Goal: Task Accomplishment & Management: Complete application form

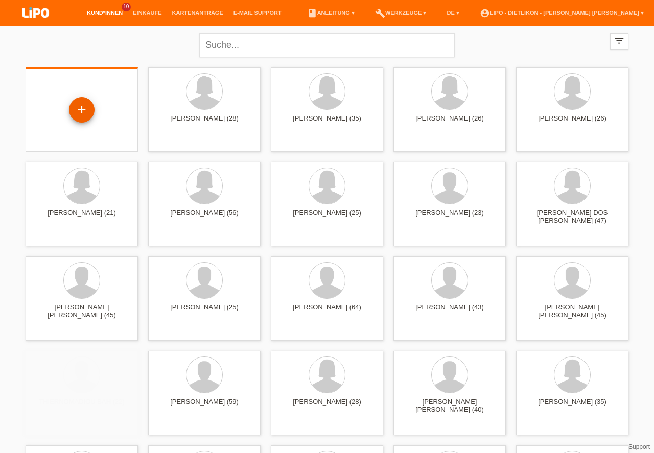
click at [82, 107] on div "+" at bounding box center [82, 109] width 25 height 17
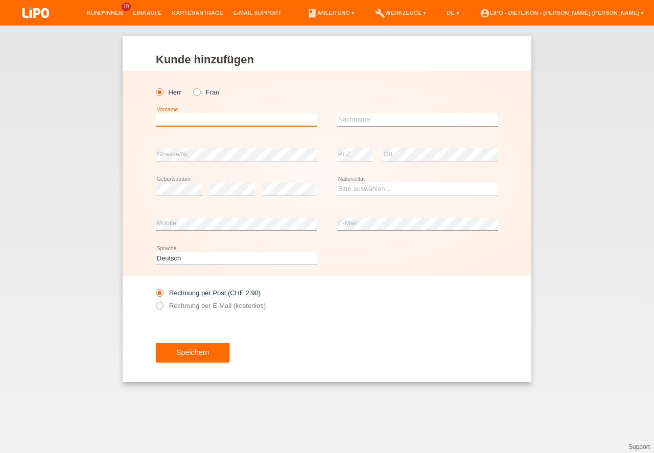
click at [186, 125] on input "text" at bounding box center [236, 119] width 161 height 13
type input "ERHAN"
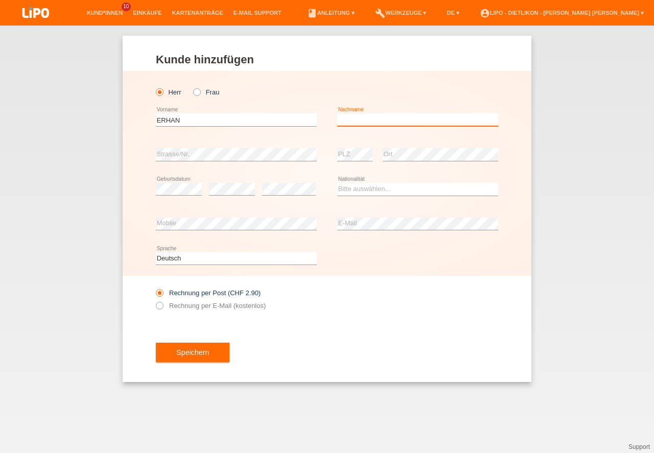
click at [382, 119] on input "text" at bounding box center [417, 119] width 161 height 13
type input "TOPPAK"
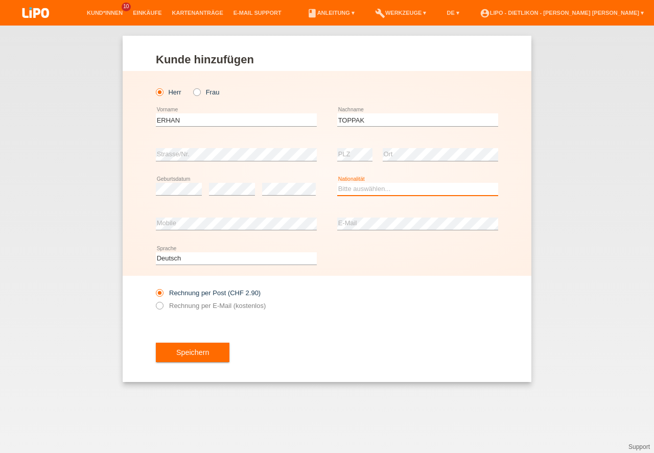
click at [354, 190] on select "Bitte auswählen... Schweiz Deutschland Liechtenstein Österreich ------------ Af…" at bounding box center [417, 189] width 161 height 12
select select "TR"
click at [0, 0] on option "Türkei" at bounding box center [0, 0] width 0 height 0
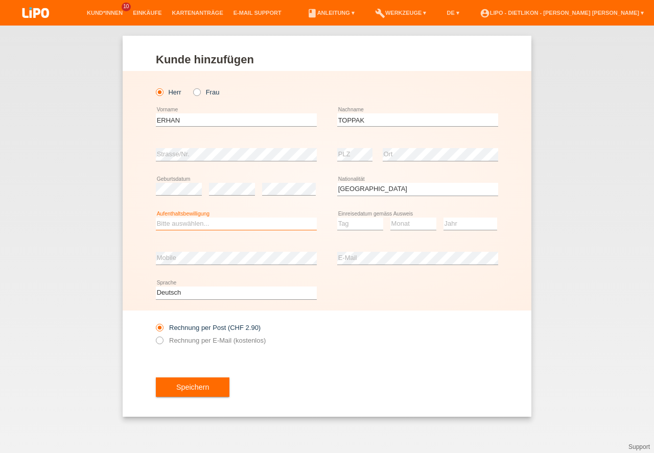
click at [211, 223] on select "Bitte auswählen... C B B - Flüchtlingsstatus Andere" at bounding box center [236, 224] width 161 height 12
select select "C"
click at [0, 0] on option "C" at bounding box center [0, 0] width 0 height 0
click at [341, 226] on select "Tag 01 02 03 04 05 06 07 08 09 10 11" at bounding box center [360, 224] width 46 height 12
select select "14"
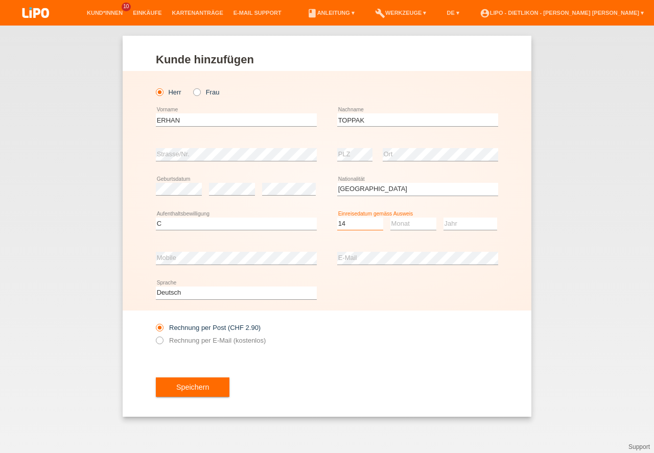
click at [0, 0] on option "14" at bounding box center [0, 0] width 0 height 0
click at [406, 223] on select "Monat 01 02 03 04 05 06 07 08 09 10 11" at bounding box center [414, 224] width 46 height 12
select select "11"
click at [0, 0] on option "11" at bounding box center [0, 0] width 0 height 0
click at [454, 225] on select "Jahr 2025 2024 2023 2022 2021 2020 2019 2018 2017 2016 2015 2014 2013 2012 2011…" at bounding box center [471, 224] width 54 height 12
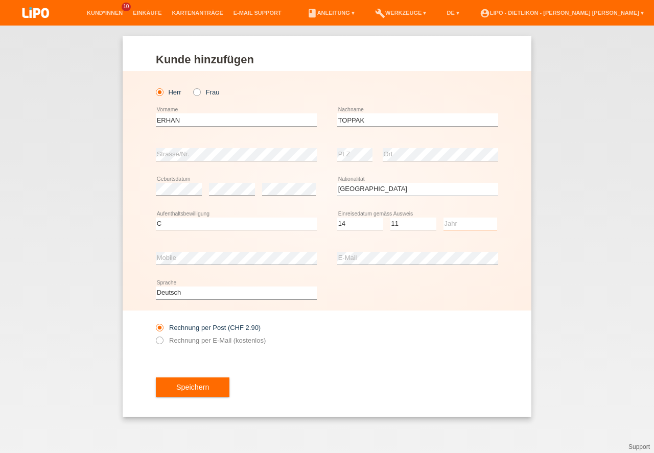
select select "1994"
click at [0, 0] on option "1994" at bounding box center [0, 0] width 0 height 0
click at [194, 339] on label "Rechnung per E-Mail (kostenlos)" at bounding box center [211, 341] width 110 height 8
click at [163, 339] on input "Rechnung per E-Mail (kostenlos)" at bounding box center [159, 343] width 7 height 13
radio input "true"
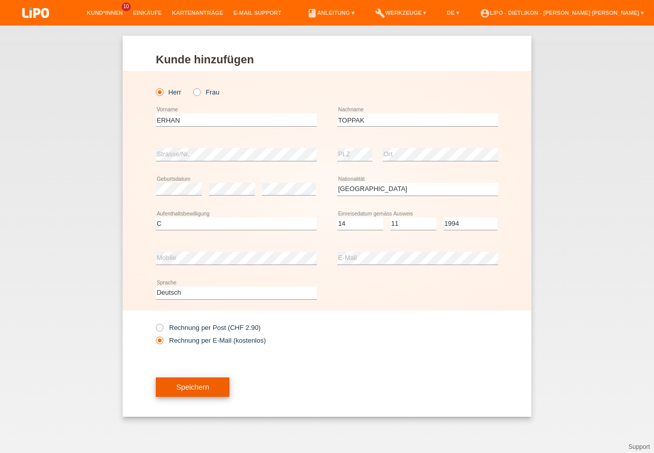
click at [202, 388] on button "Speichern" at bounding box center [193, 387] width 74 height 19
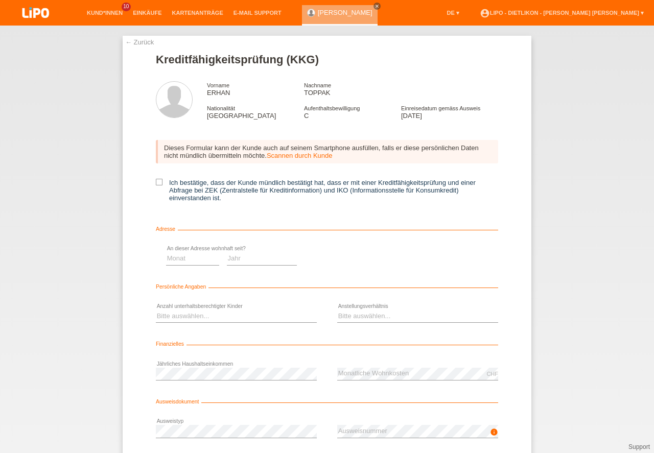
click at [158, 184] on icon at bounding box center [159, 182] width 7 height 7
click at [158, 184] on input "Ich bestätige, dass der Kunde mündlich bestätigt hat, dass er mit einer Kreditf…" at bounding box center [159, 182] width 7 height 7
checkbox input "true"
click at [348, 260] on select "Monat 01 02 03 04 05 06 07 08 09 10" at bounding box center [363, 259] width 53 height 12
drag, startPoint x: 345, startPoint y: 340, endPoint x: 367, endPoint y: 326, distance: 25.8
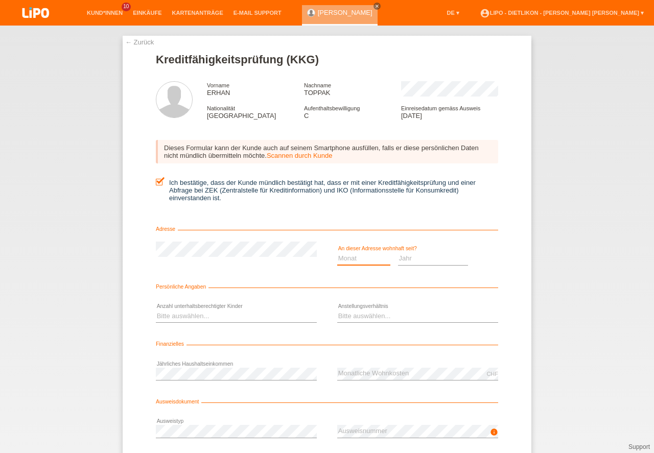
select select "08"
click at [0, 0] on option "08" at bounding box center [0, 0] width 0 height 0
click at [411, 263] on select "Jahr 2025 2024 2023 2022 2021 2020 2019 2018 2017 2016 2015 2014 2013 2012 2011…" at bounding box center [433, 259] width 71 height 12
select select "2015"
click at [0, 0] on option "2015" at bounding box center [0, 0] width 0 height 0
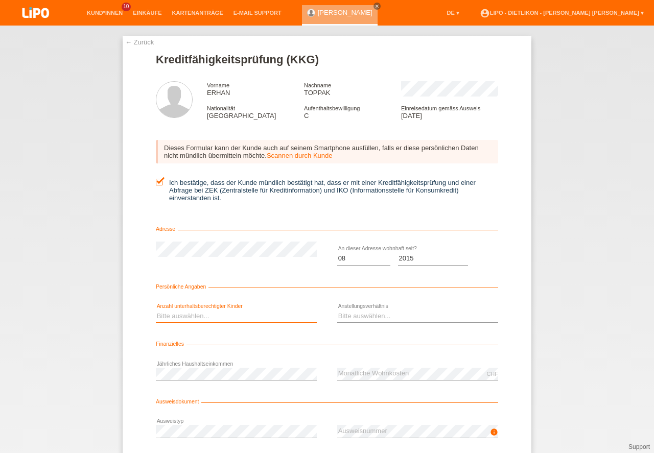
click at [196, 313] on select "Bitte auswählen... 0 1 2 3 4 5 6 7 8 9" at bounding box center [236, 316] width 161 height 12
select select "0"
click at [0, 0] on option "0" at bounding box center [0, 0] width 0 height 0
click at [391, 315] on select "Bitte auswählen... Unbefristet Befristet Lehrling/Student Pensioniert Nicht arb…" at bounding box center [417, 316] width 161 height 12
select select "UNLIMITED"
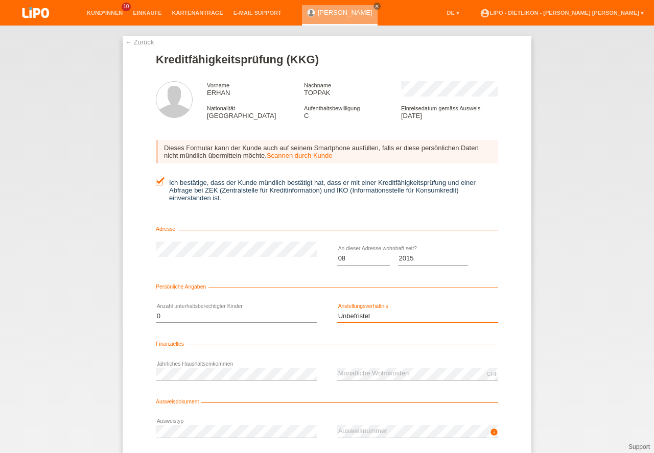
click at [0, 0] on option "Unbefristet" at bounding box center [0, 0] width 0 height 0
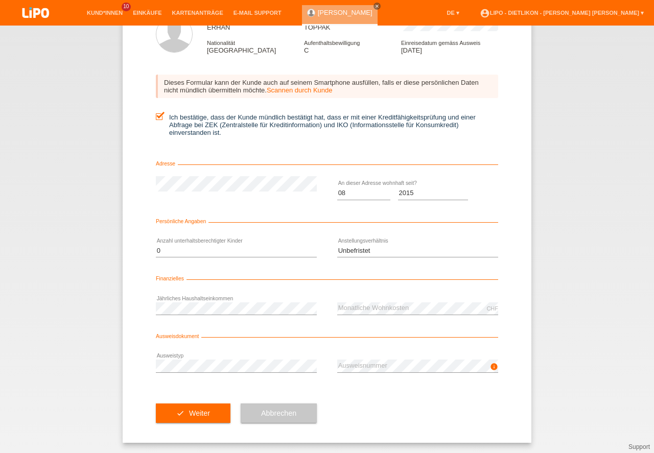
click at [183, 401] on div "check Weiter" at bounding box center [193, 413] width 75 height 59
click at [184, 408] on button "check Weiter" at bounding box center [193, 413] width 75 height 19
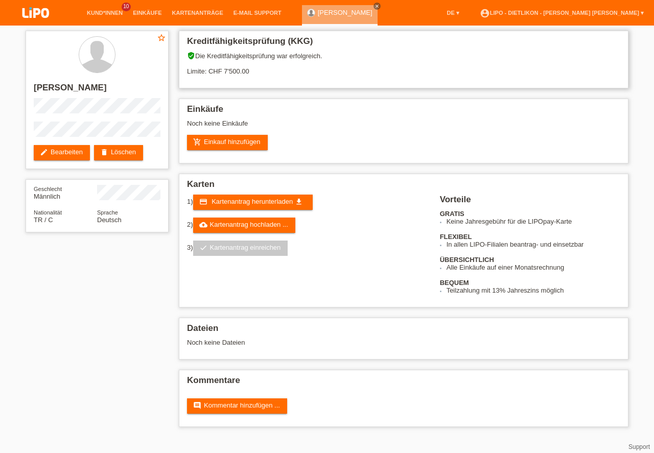
click at [236, 69] on div "verified_user Die Kreditfähigkeitsprüfung war erfolgreich. Limite: CHF 7'500.00" at bounding box center [403, 67] width 433 height 31
click at [375, 4] on icon "close" at bounding box center [377, 6] width 5 height 5
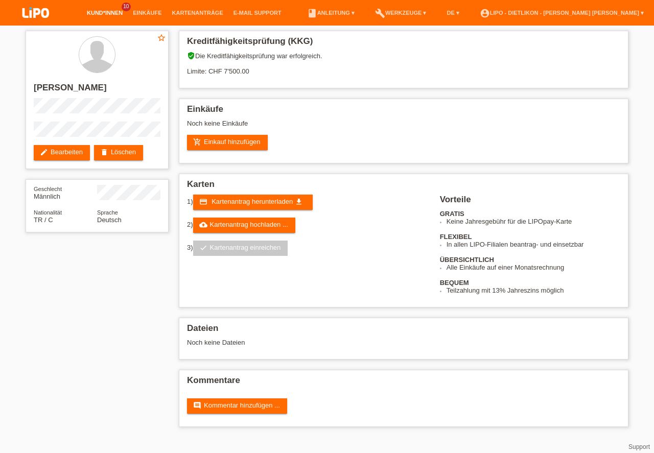
click at [111, 11] on link "Kund*innen" at bounding box center [105, 13] width 46 height 6
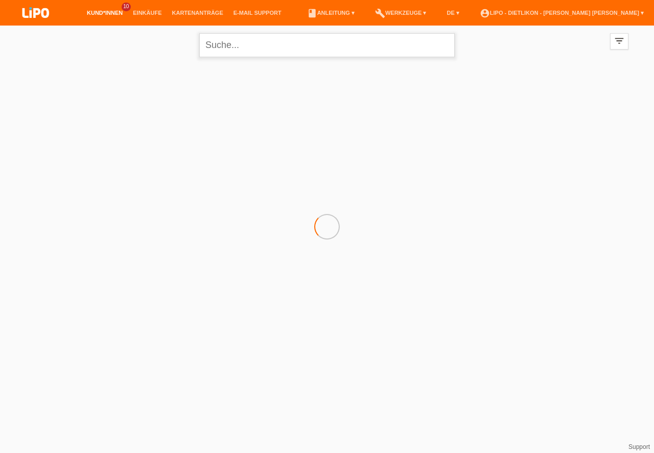
click at [254, 41] on input "text" at bounding box center [327, 45] width 256 height 24
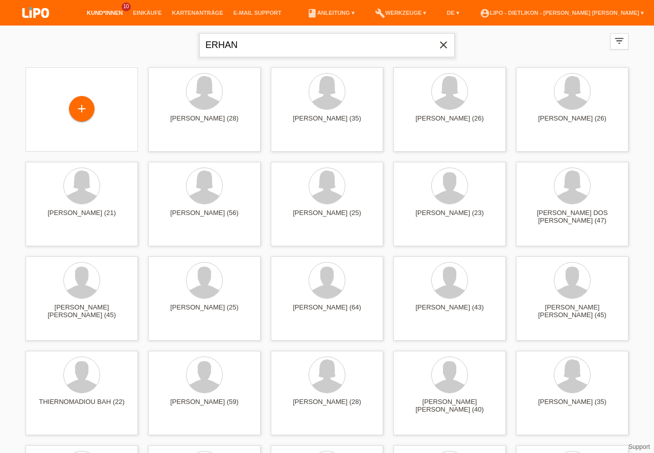
type input "ERHAN"
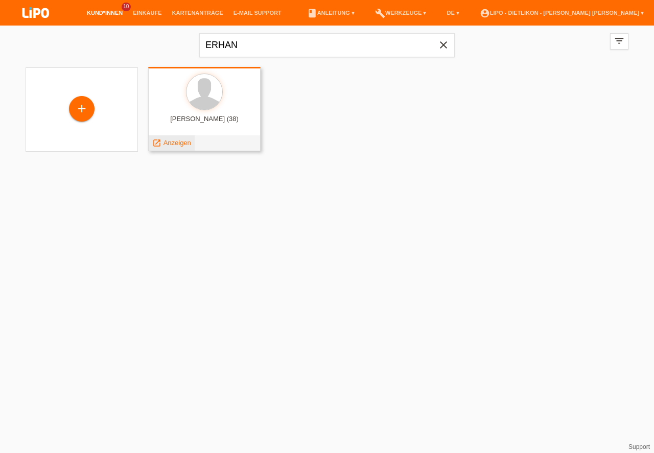
click at [177, 138] on div "launch Anzeigen" at bounding box center [172, 142] width 46 height 15
click at [176, 143] on span "Anzeigen" at bounding box center [178, 143] width 28 height 8
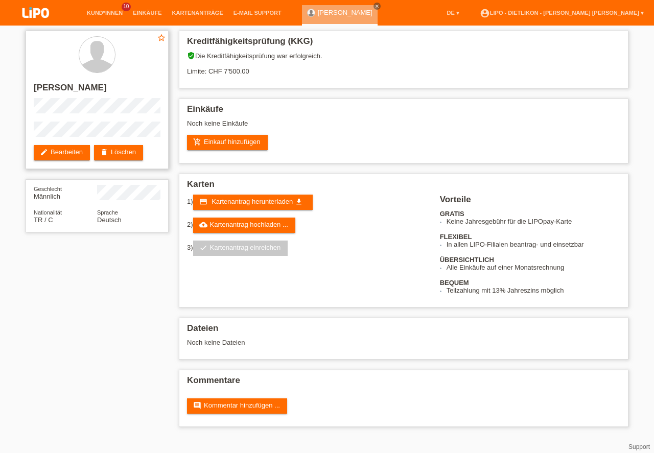
click at [80, 88] on h2 "[PERSON_NAME]" at bounding box center [97, 90] width 127 height 15
click at [50, 90] on h2 "[PERSON_NAME]" at bounding box center [97, 90] width 127 height 15
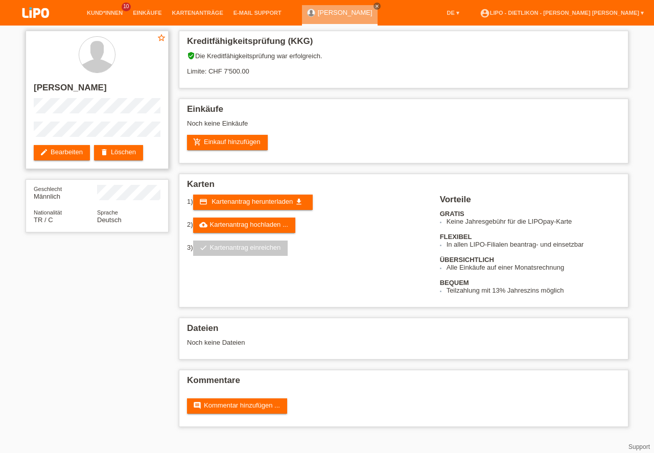
click at [50, 90] on h2 "[PERSON_NAME]" at bounding box center [97, 90] width 127 height 15
drag, startPoint x: 224, startPoint y: 72, endPoint x: 241, endPoint y: 75, distance: 17.2
click at [241, 75] on div "verified_user Die Kreditfähigkeitsprüfung war erfolgreich. Limite: CHF 7'500.00" at bounding box center [403, 67] width 433 height 31
click at [65, 150] on link "edit Bearbeiten" at bounding box center [62, 152] width 56 height 15
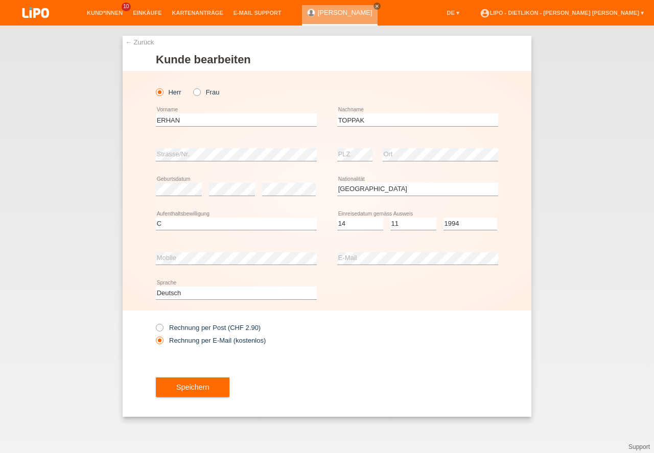
select select "TR"
select select "C"
select select "14"
select select "11"
select select "1994"
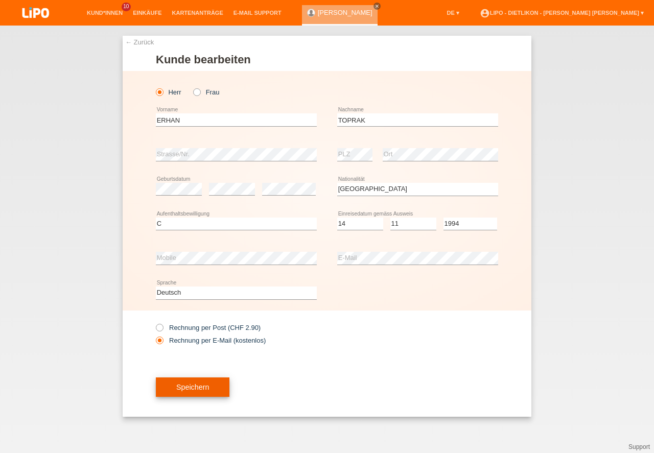
type input "TOPRAK"
click at [204, 390] on button "Speichern" at bounding box center [193, 387] width 74 height 19
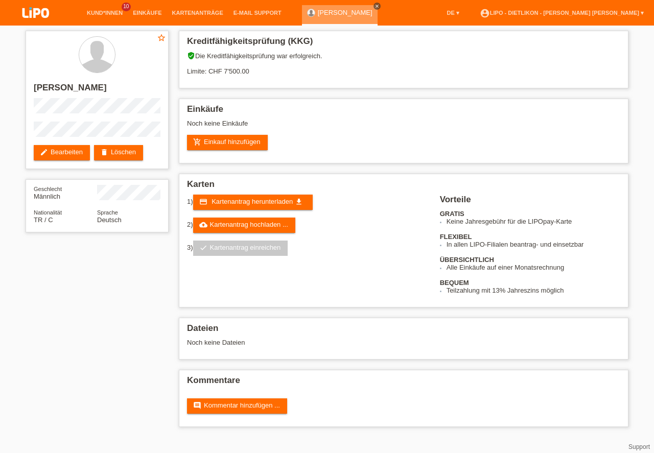
click at [375, 5] on icon "close" at bounding box center [377, 6] width 5 height 5
